Goal: Task Accomplishment & Management: Use online tool/utility

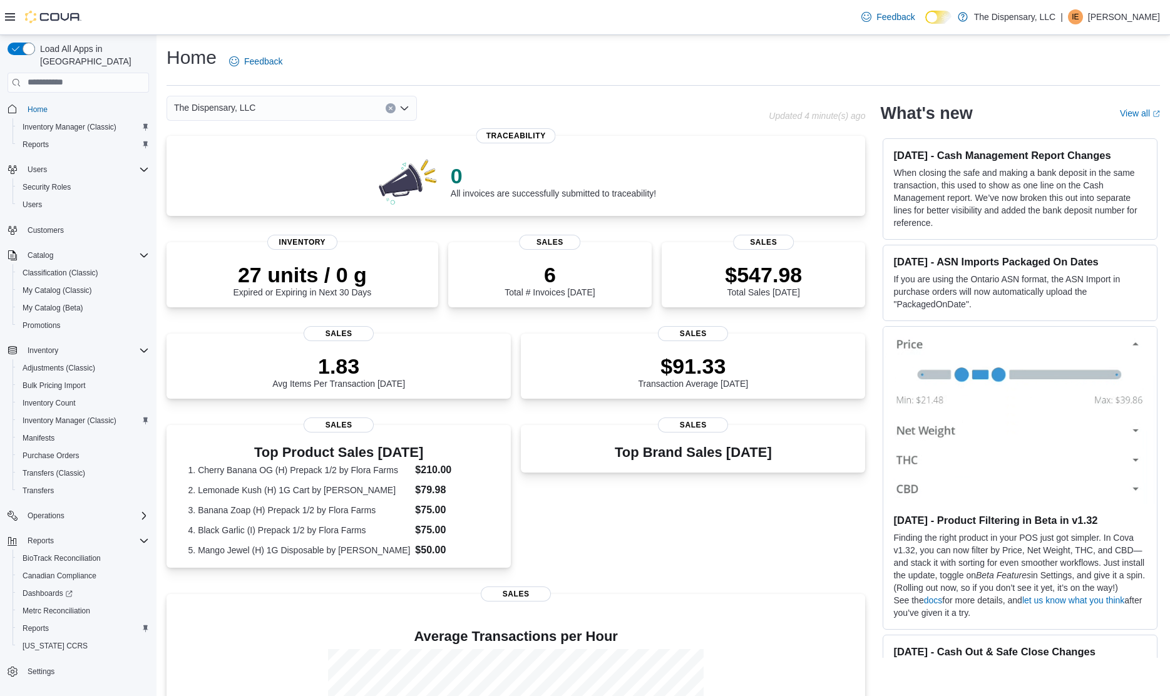
click at [85, 122] on span "Inventory Manager (Classic)" at bounding box center [70, 127] width 94 height 10
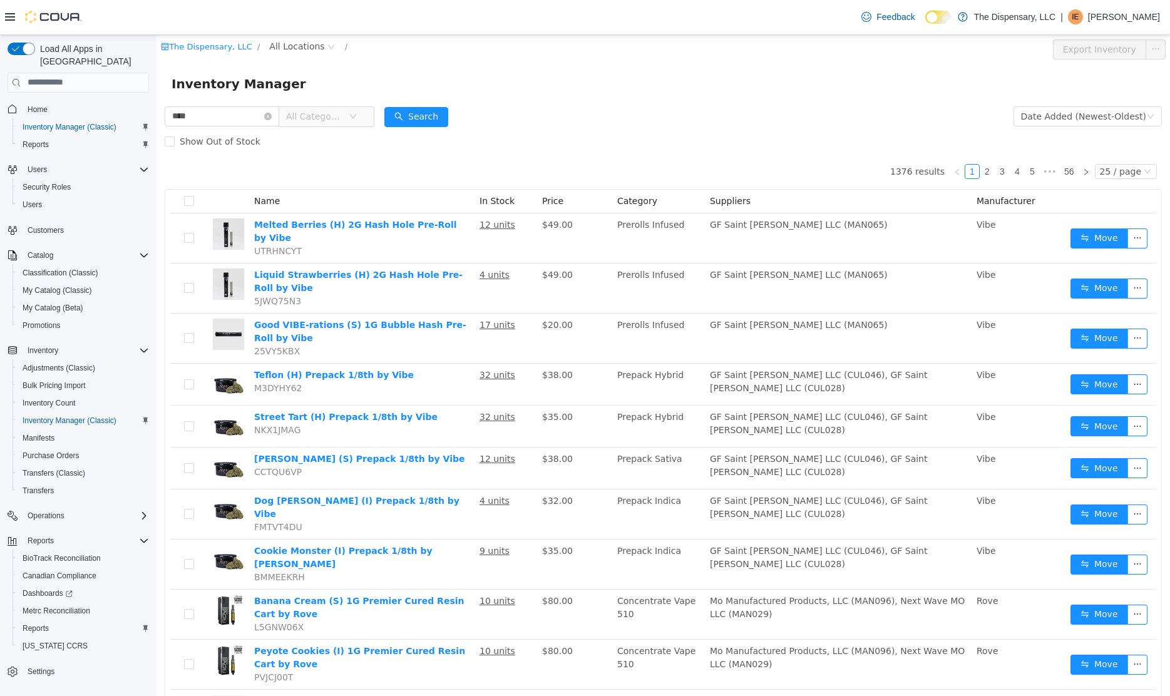
type input "****"
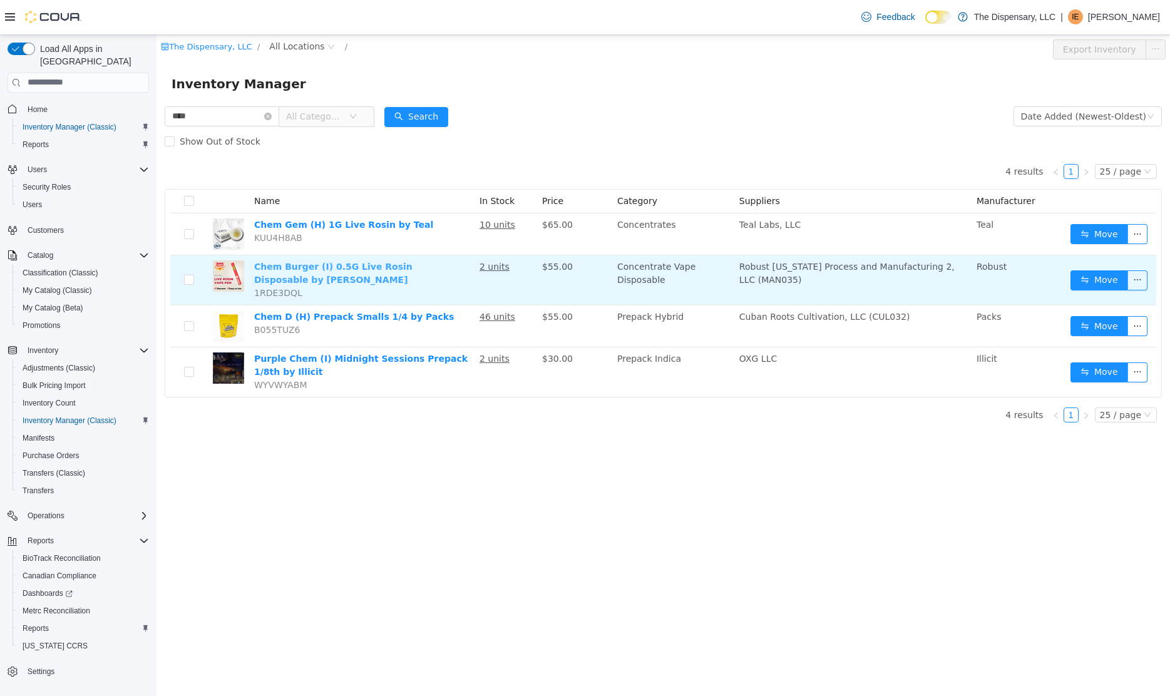
click at [412, 267] on link "Chem Burger (I) 0.5G Live Rosin Disposable by [PERSON_NAME]" at bounding box center [333, 272] width 158 height 23
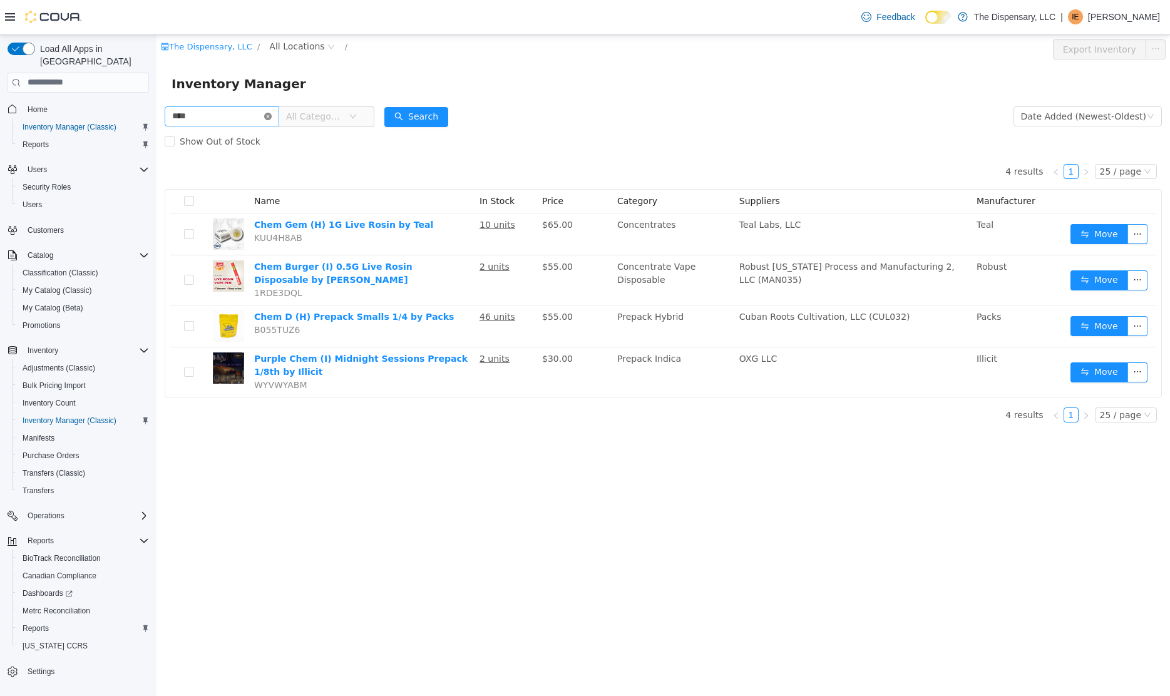
click at [272, 116] on icon "icon: close-circle" at bounding box center [268, 116] width 8 height 8
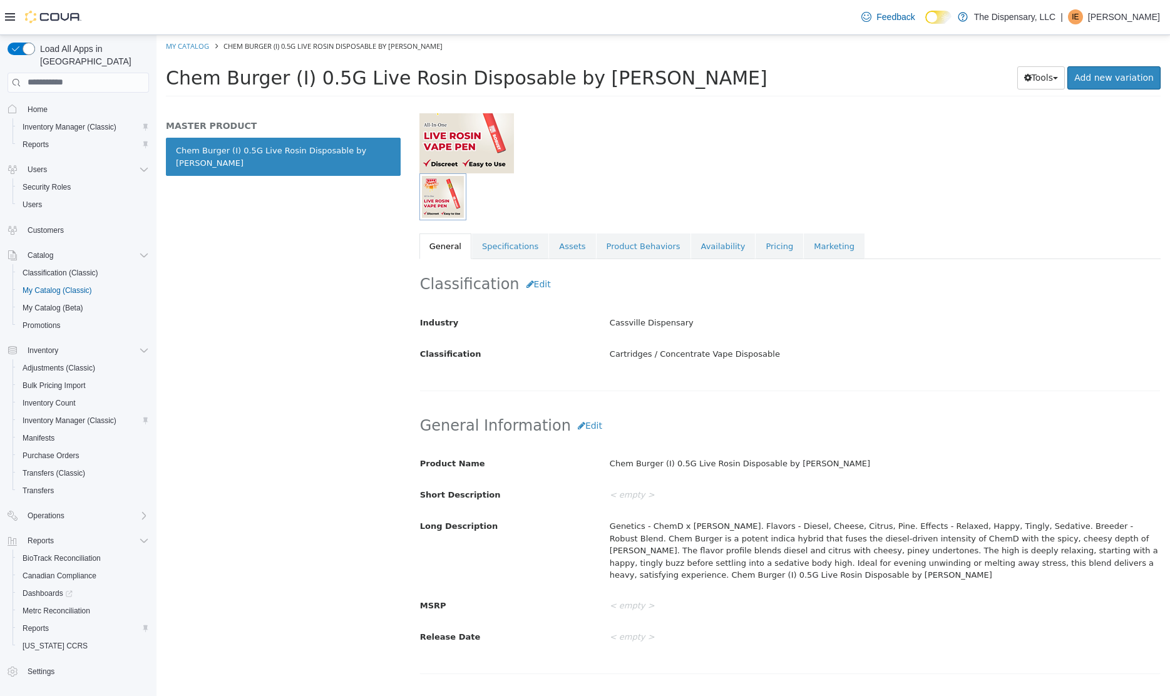
scroll to position [113, 0]
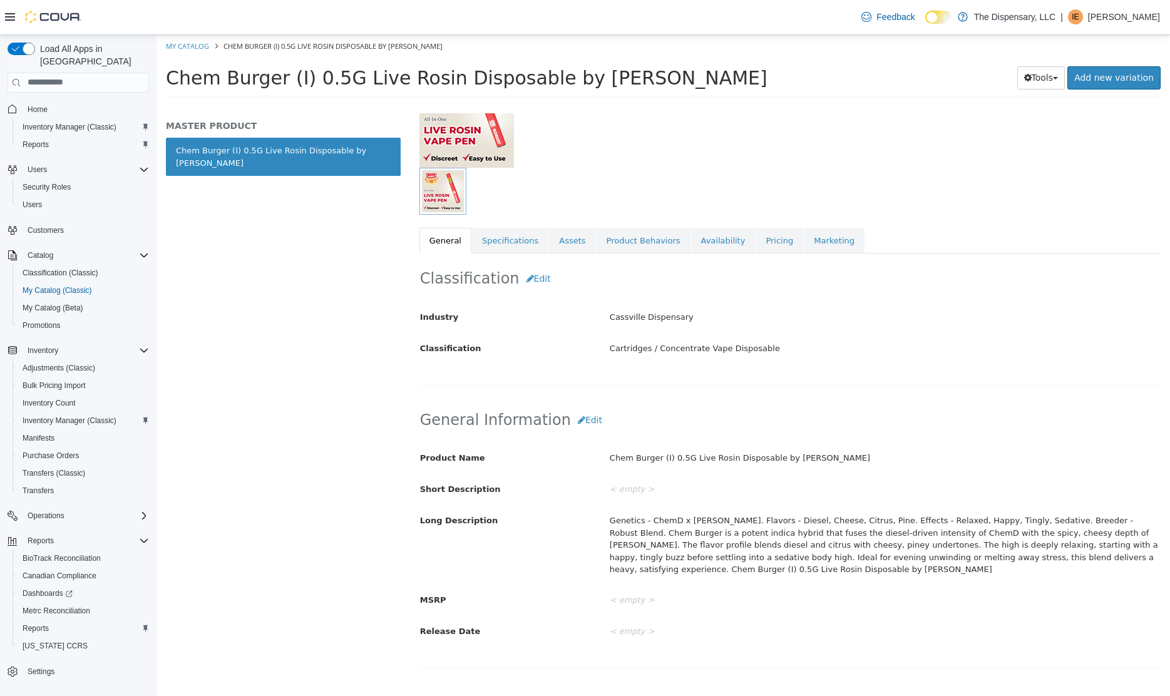
click at [846, 481] on div "< empty >" at bounding box center [884, 489] width 569 height 22
